Goal: Find specific page/section: Find specific page/section

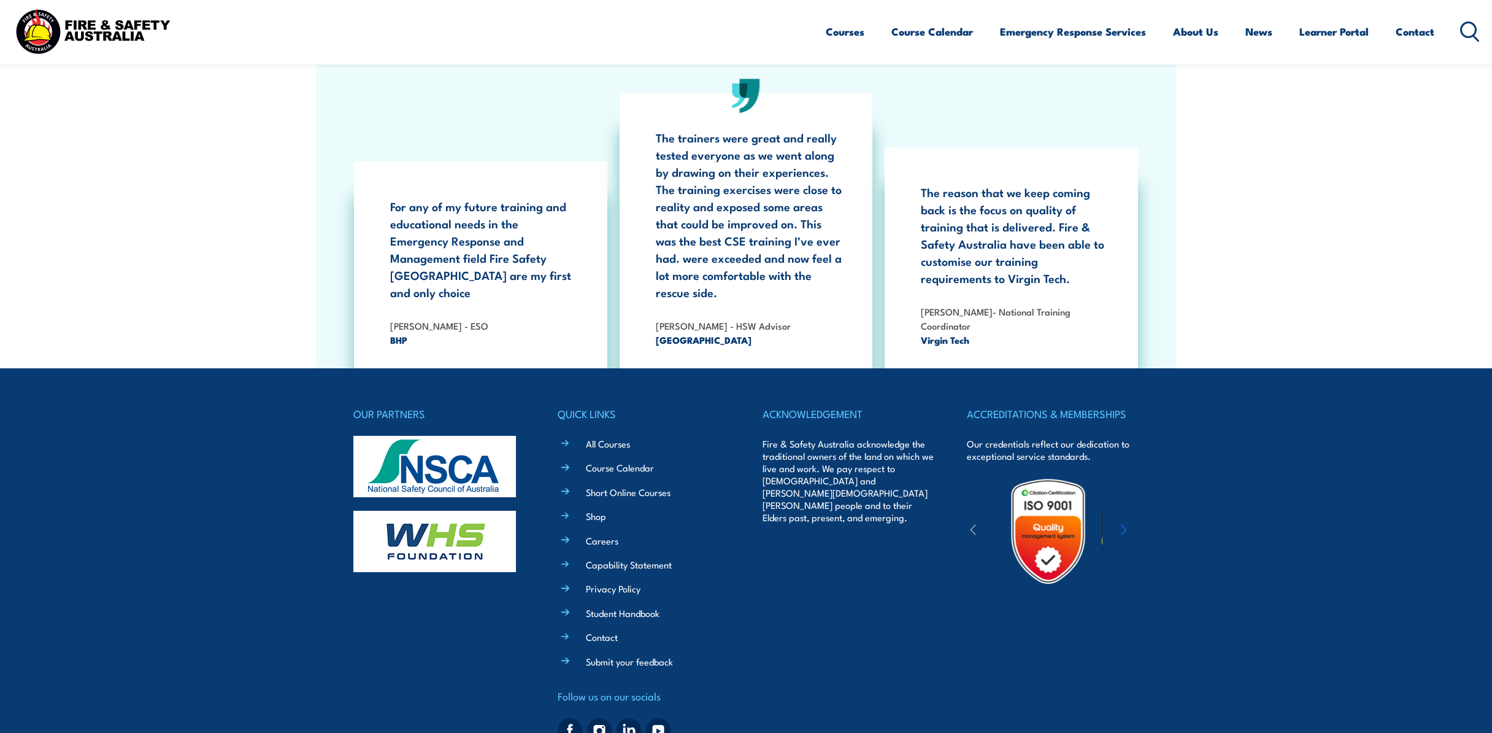
scroll to position [2333, 0]
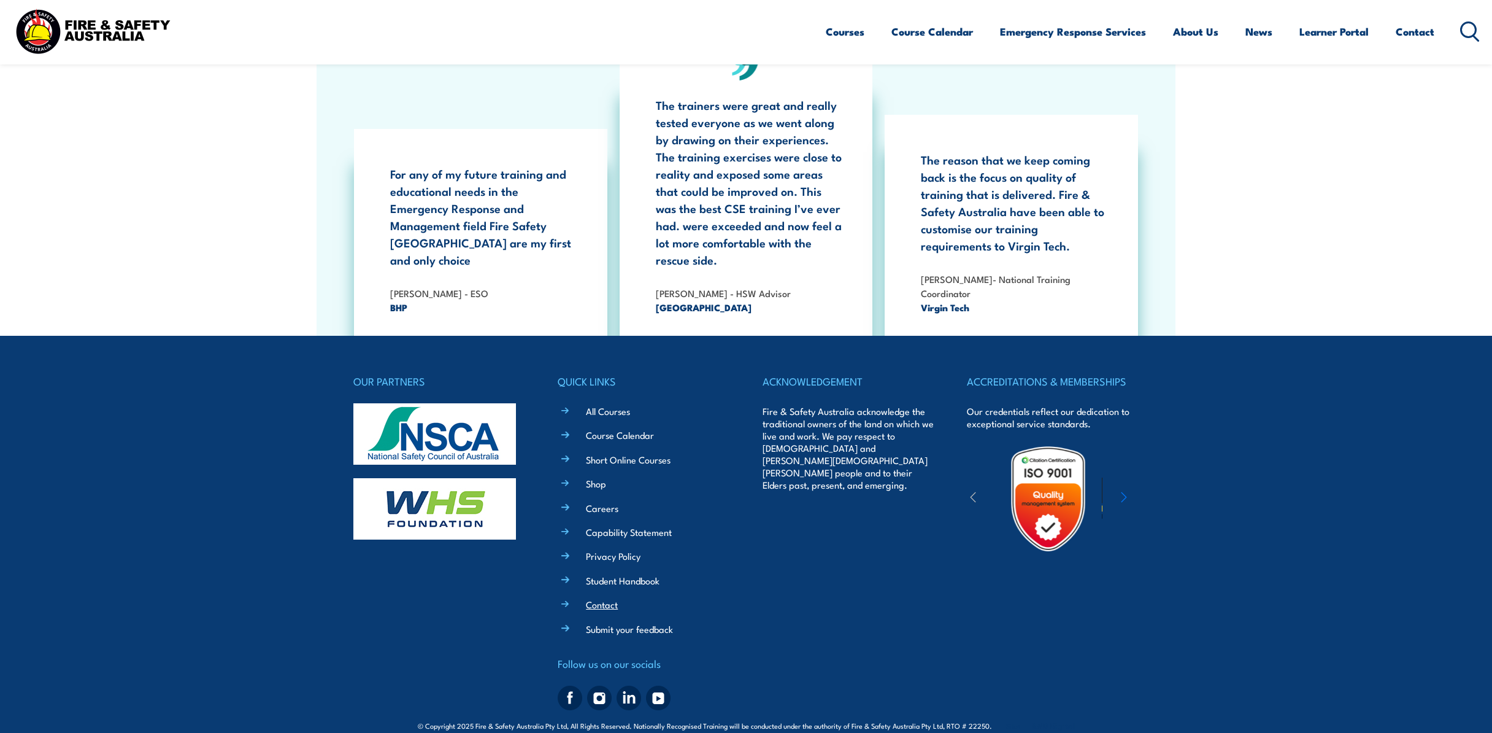
click at [614, 598] on link "Contact" at bounding box center [602, 604] width 32 height 13
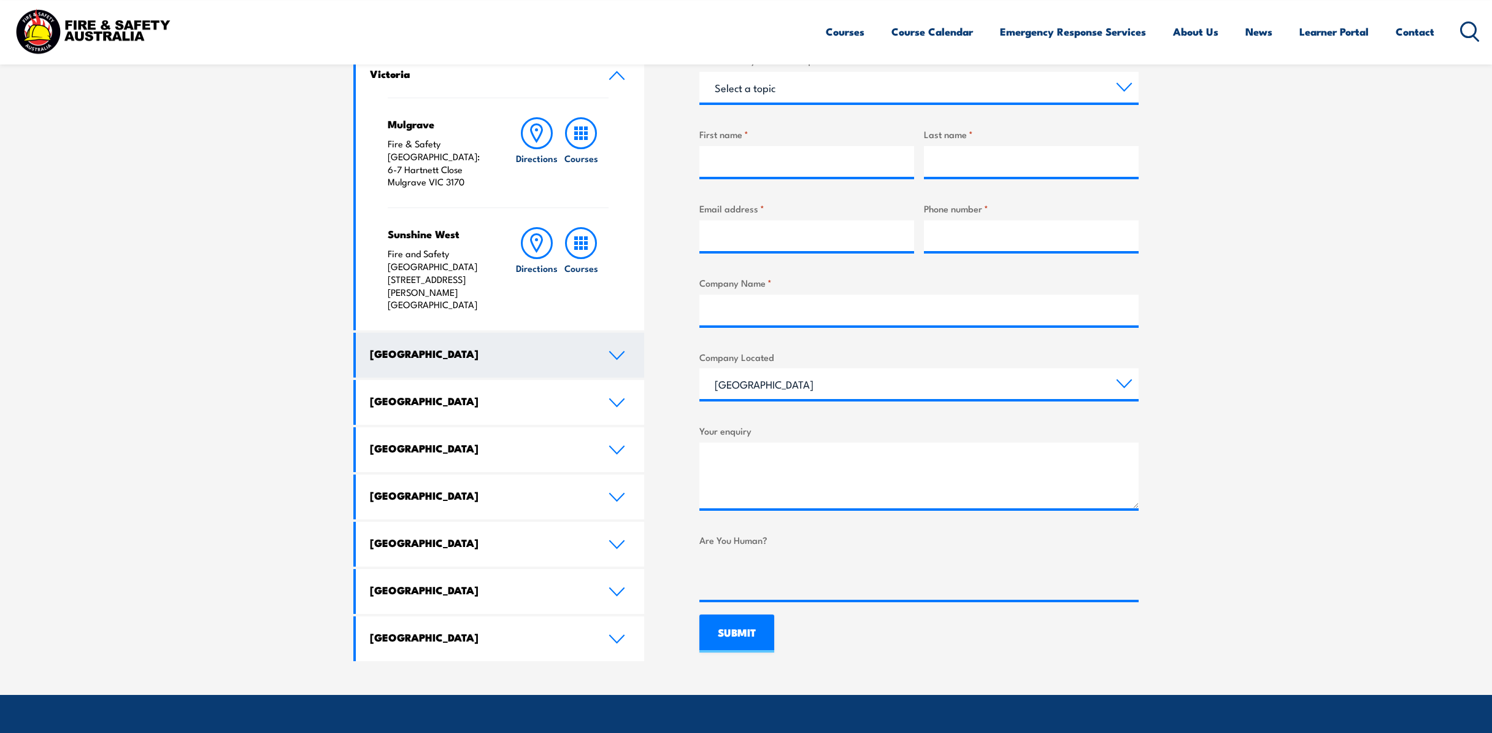
scroll to position [391, 0]
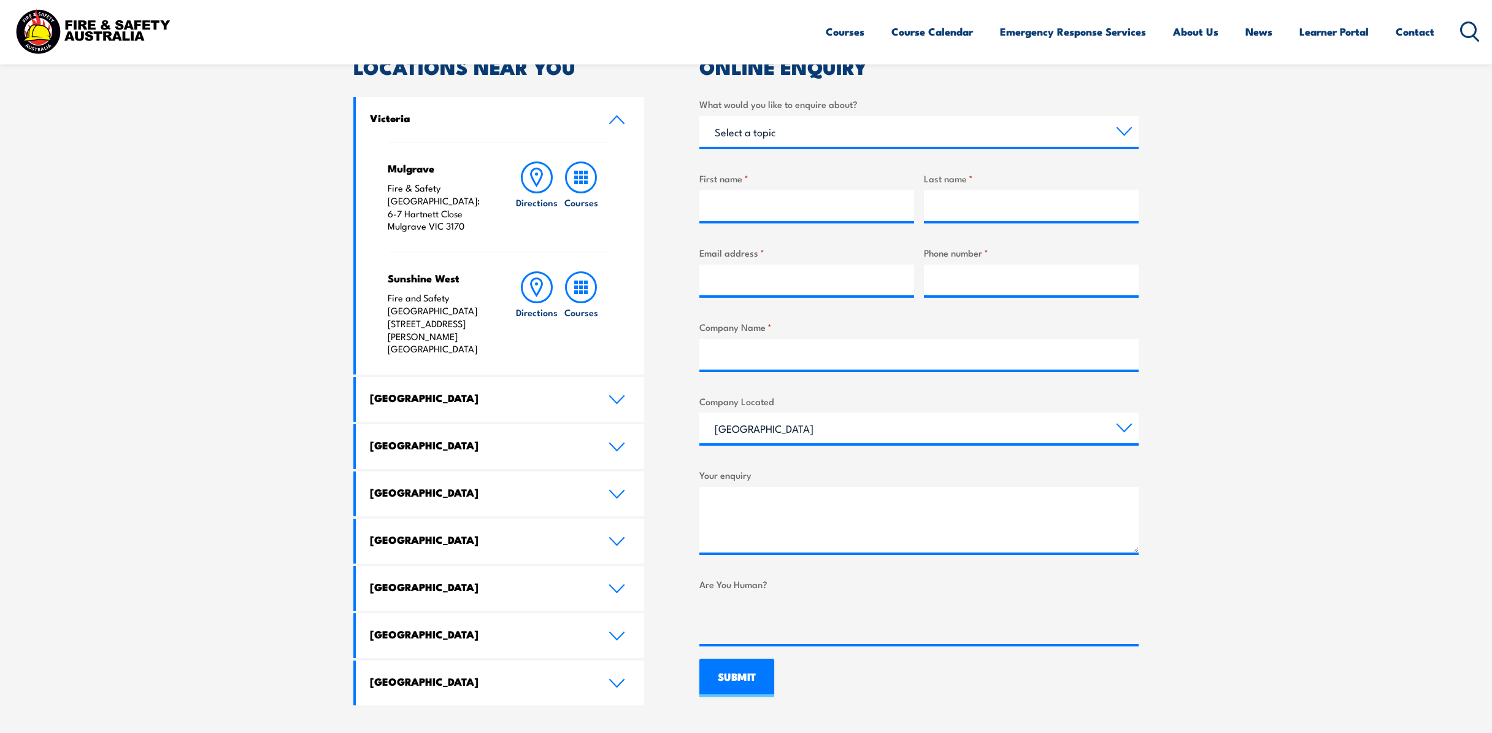
click at [1468, 41] on icon at bounding box center [1470, 31] width 20 height 20
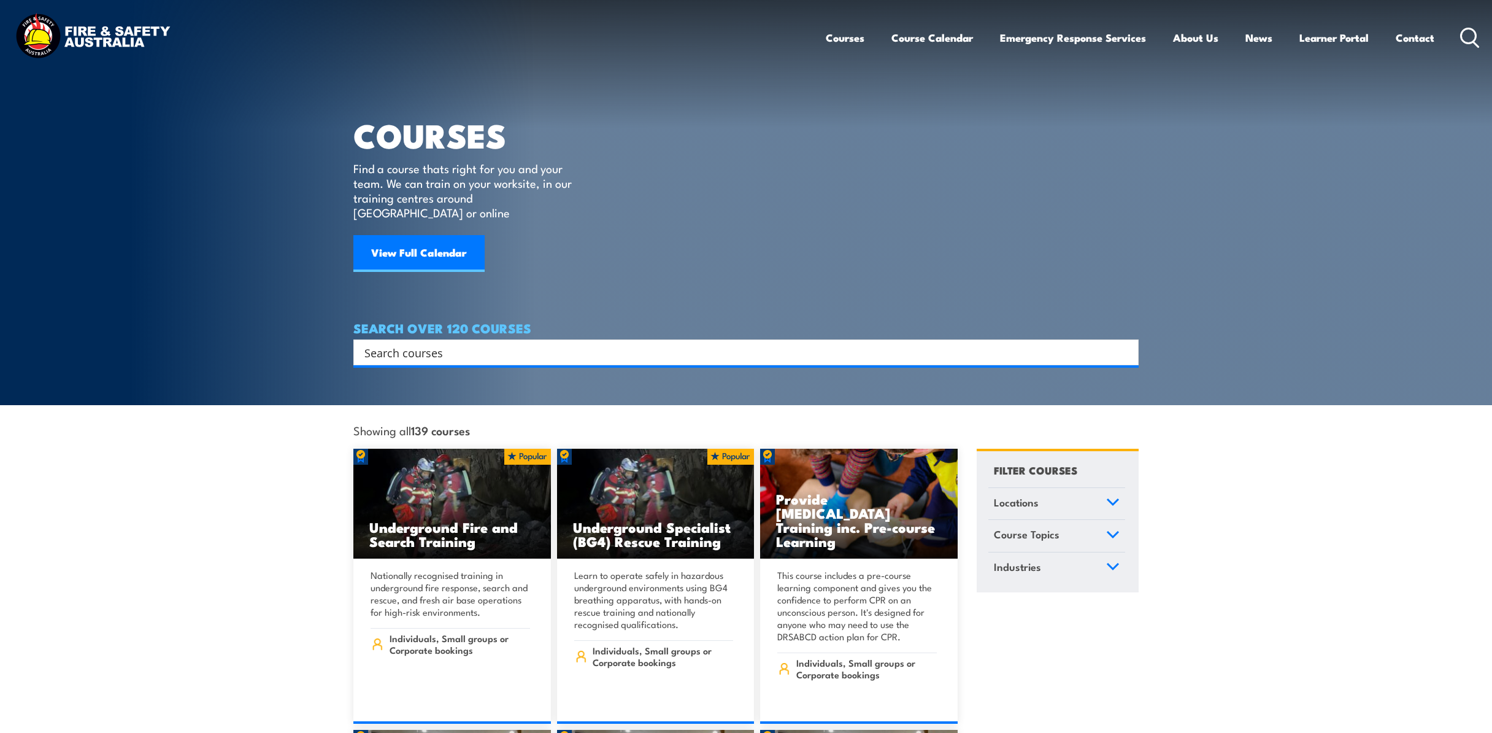
click at [607, 343] on input "Search input" at bounding box center [737, 352] width 747 height 18
click at [1329, 37] on link "Learner Portal" at bounding box center [1334, 37] width 69 height 33
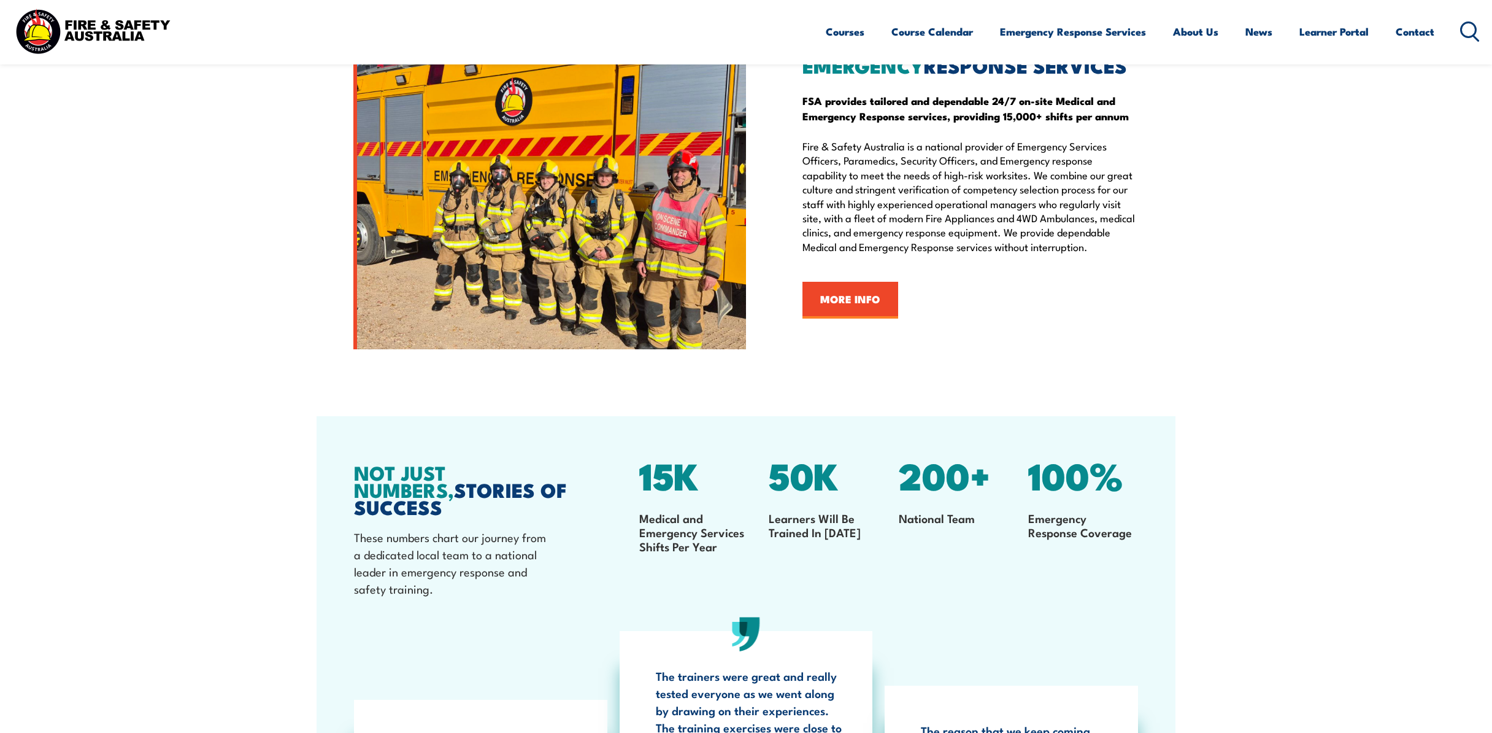
scroll to position [2333, 0]
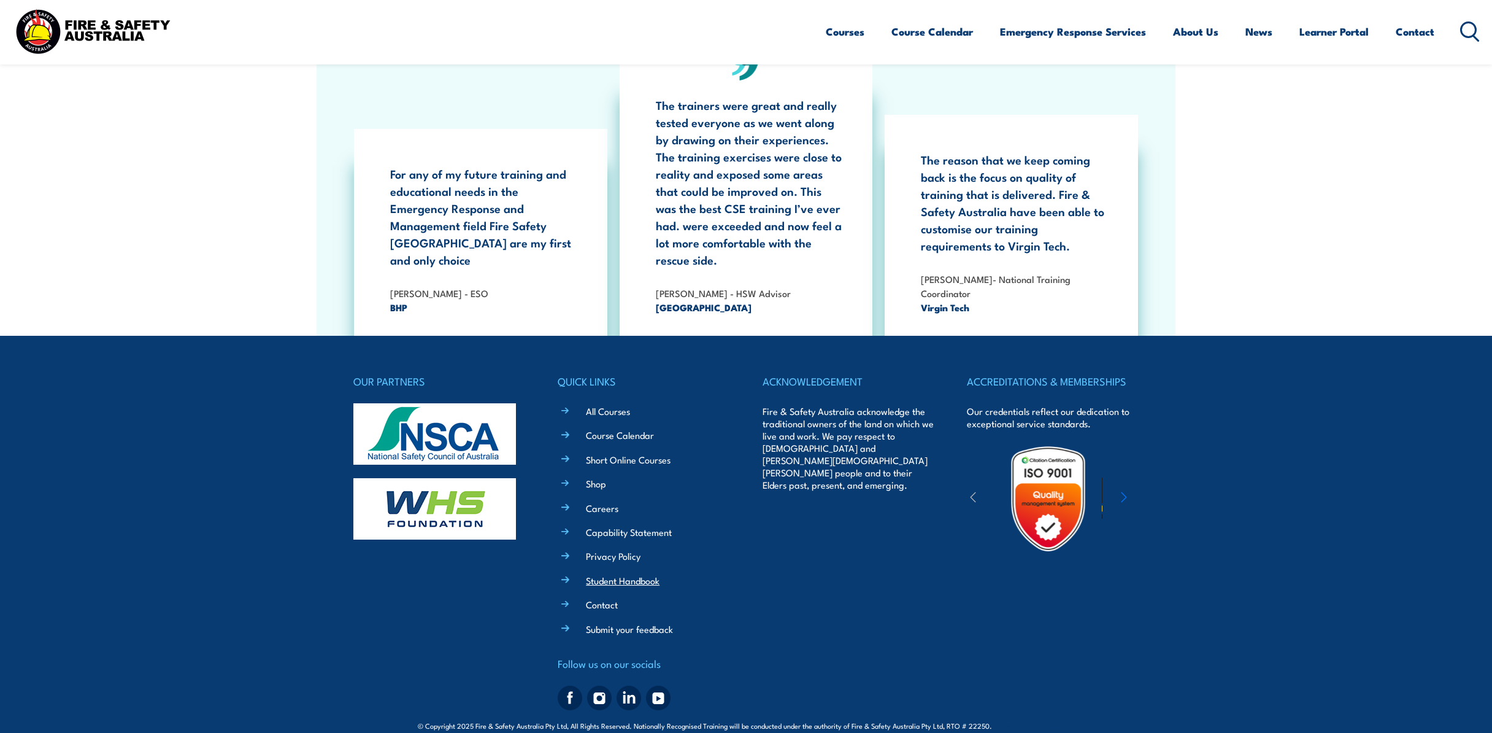
click at [624, 574] on link "Student Handbook" at bounding box center [623, 580] width 74 height 13
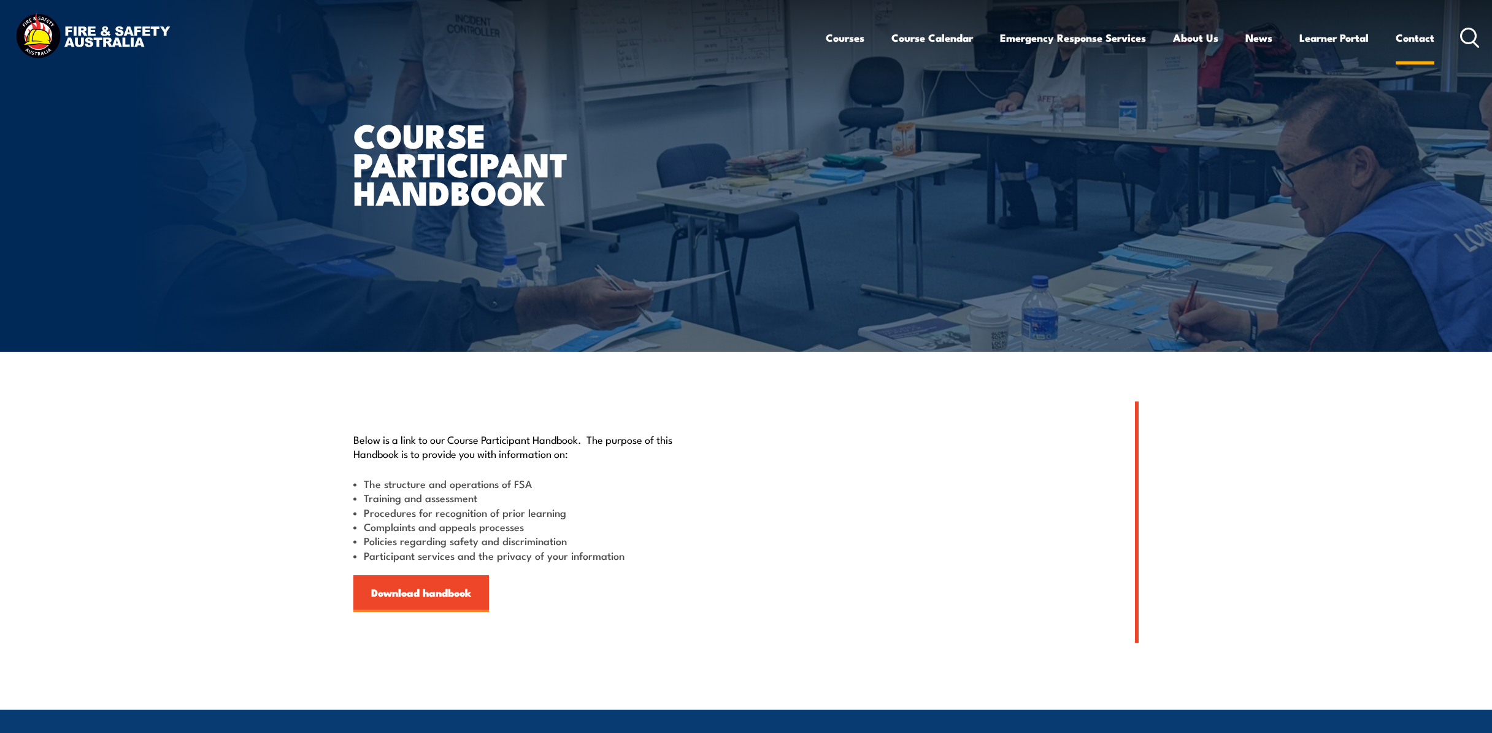
click at [1402, 38] on link "Contact" at bounding box center [1415, 37] width 39 height 33
